Goal: Information Seeking & Learning: Learn about a topic

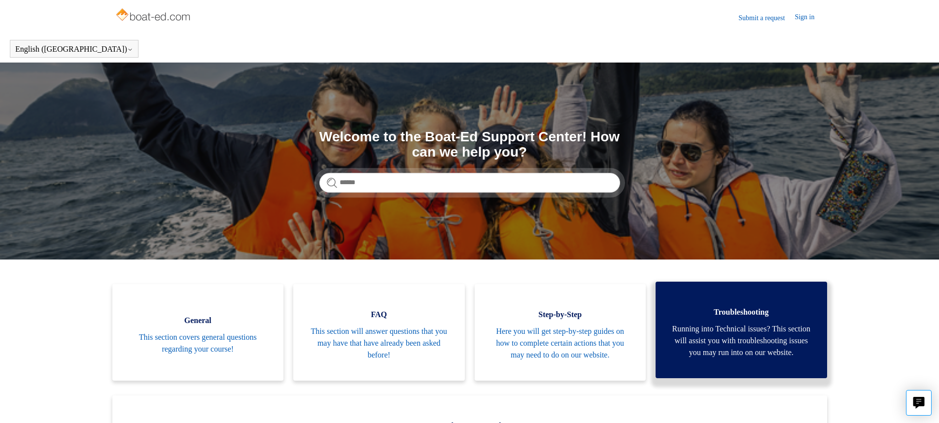
click at [746, 313] on span "Troubleshooting" at bounding box center [741, 313] width 142 height 12
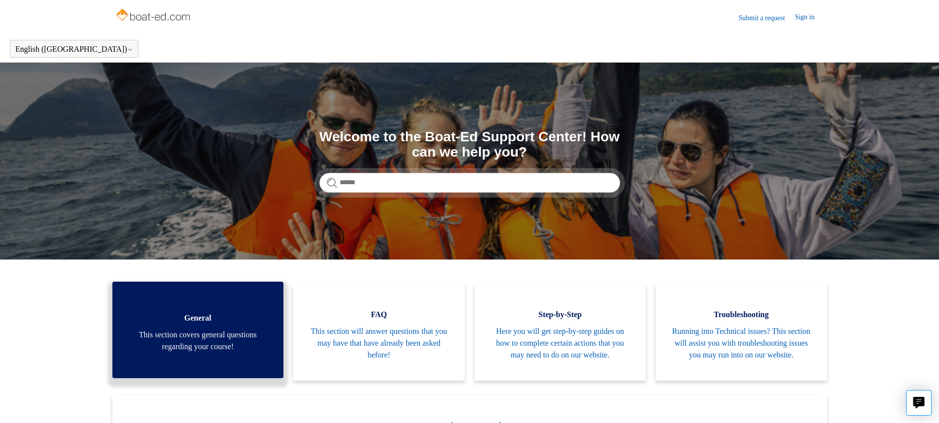
click at [208, 367] on link "General This section covers general questions regarding your course!" at bounding box center [198, 330] width 172 height 97
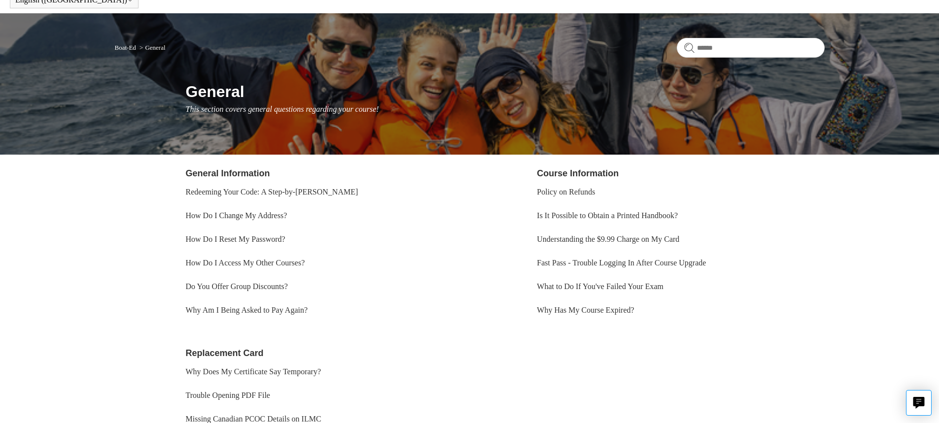
scroll to position [99, 0]
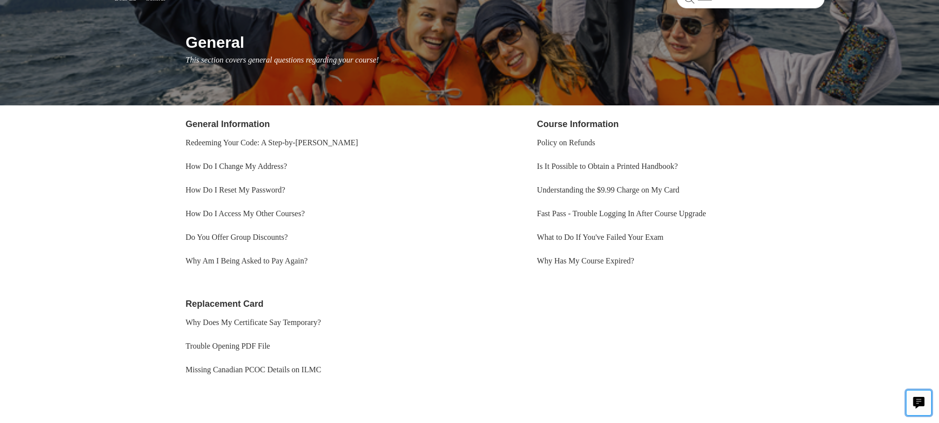
click at [909, 406] on button "Live chat" at bounding box center [919, 403] width 26 height 26
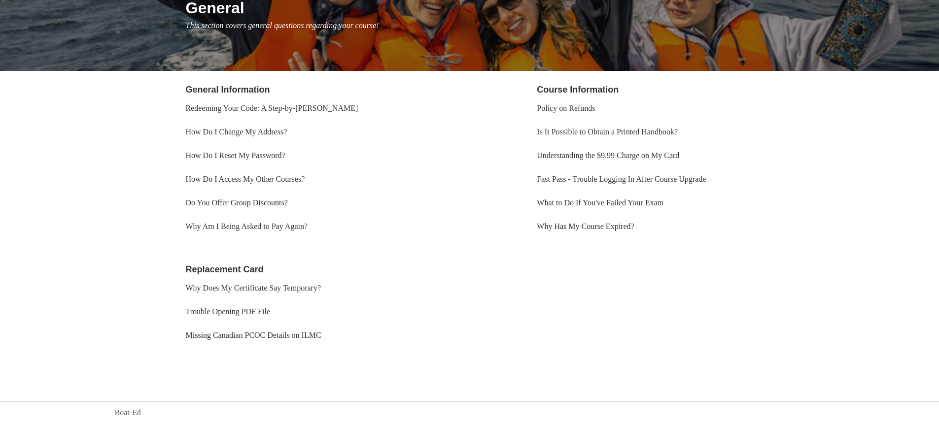
scroll to position [134, 0]
drag, startPoint x: 742, startPoint y: 393, endPoint x: 635, endPoint y: 381, distance: 107.7
click at [635, 381] on body "Skip to main content Submit a request Sign in English (US) Español Français Boa…" at bounding box center [469, 144] width 939 height 557
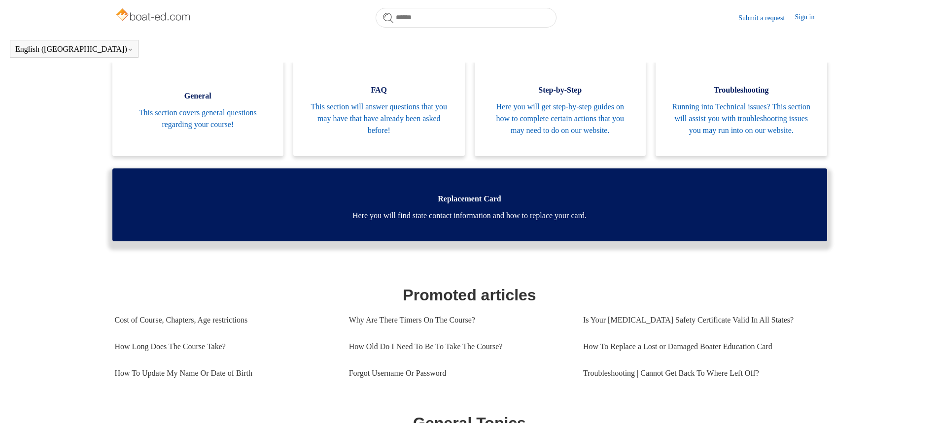
scroll to position [148, 0]
